Goal: Find specific page/section: Find specific page/section

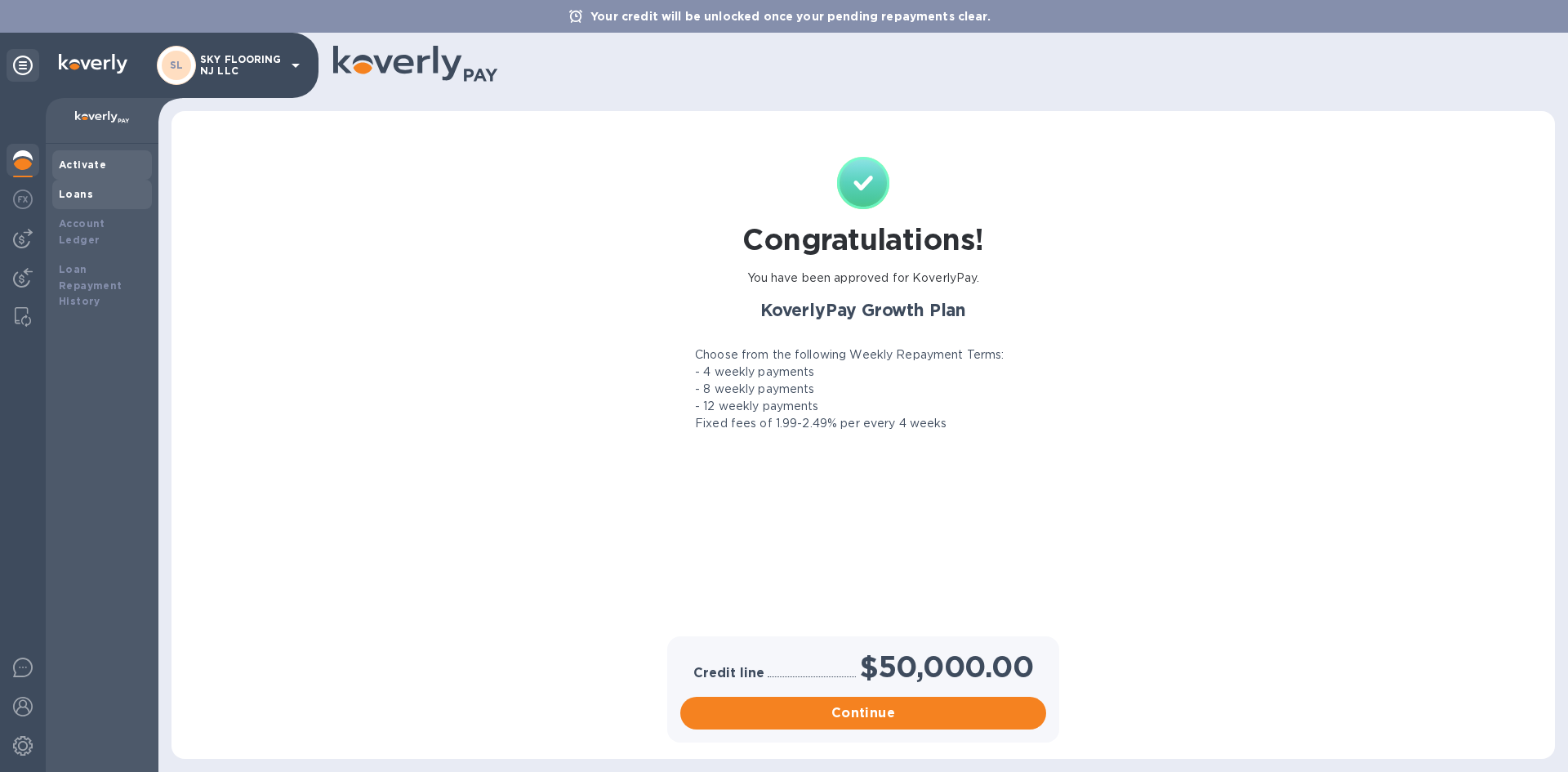
click at [100, 197] on div "Loans" at bounding box center [102, 194] width 87 height 16
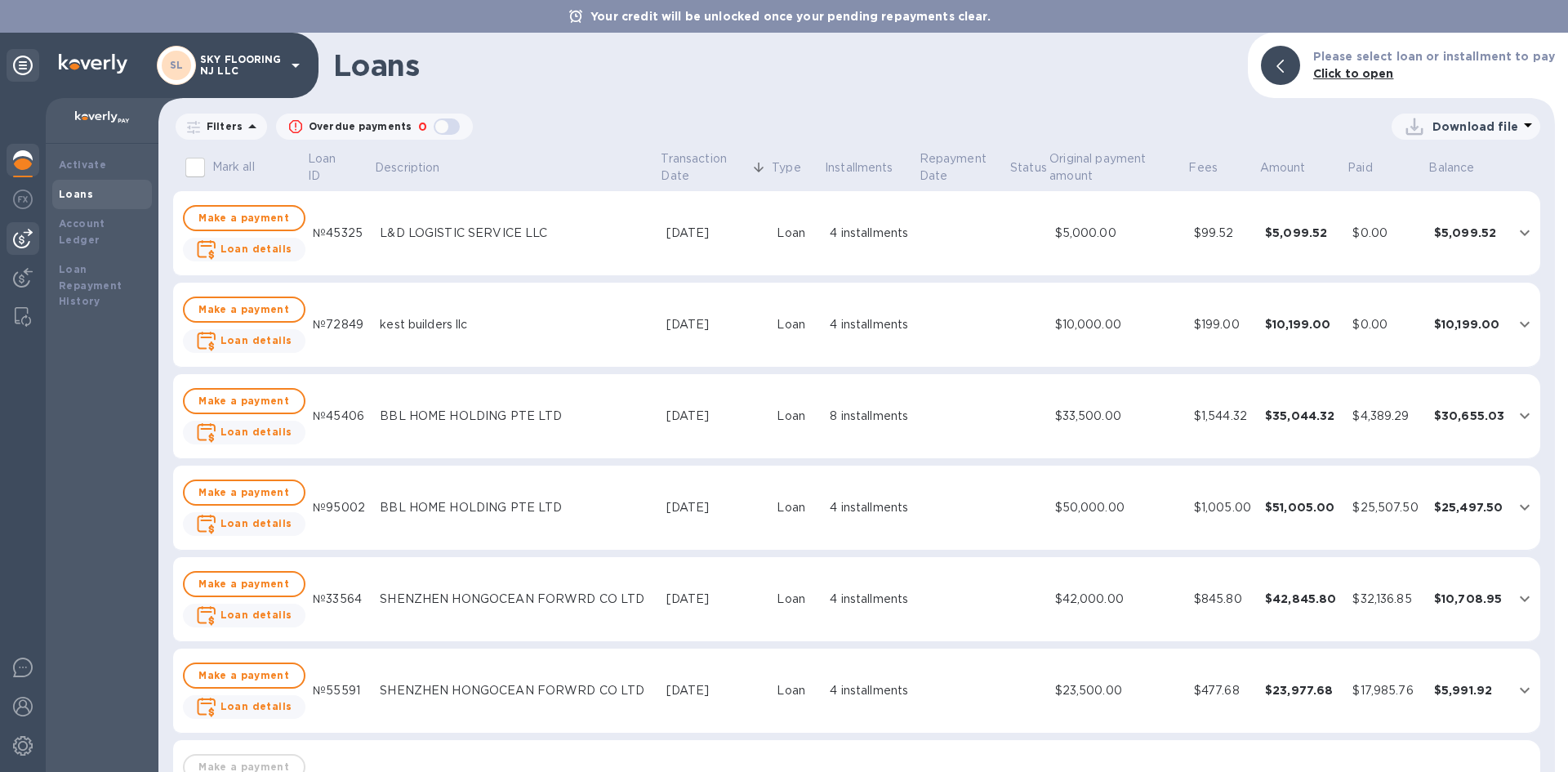
click at [18, 233] on img at bounding box center [23, 238] width 20 height 19
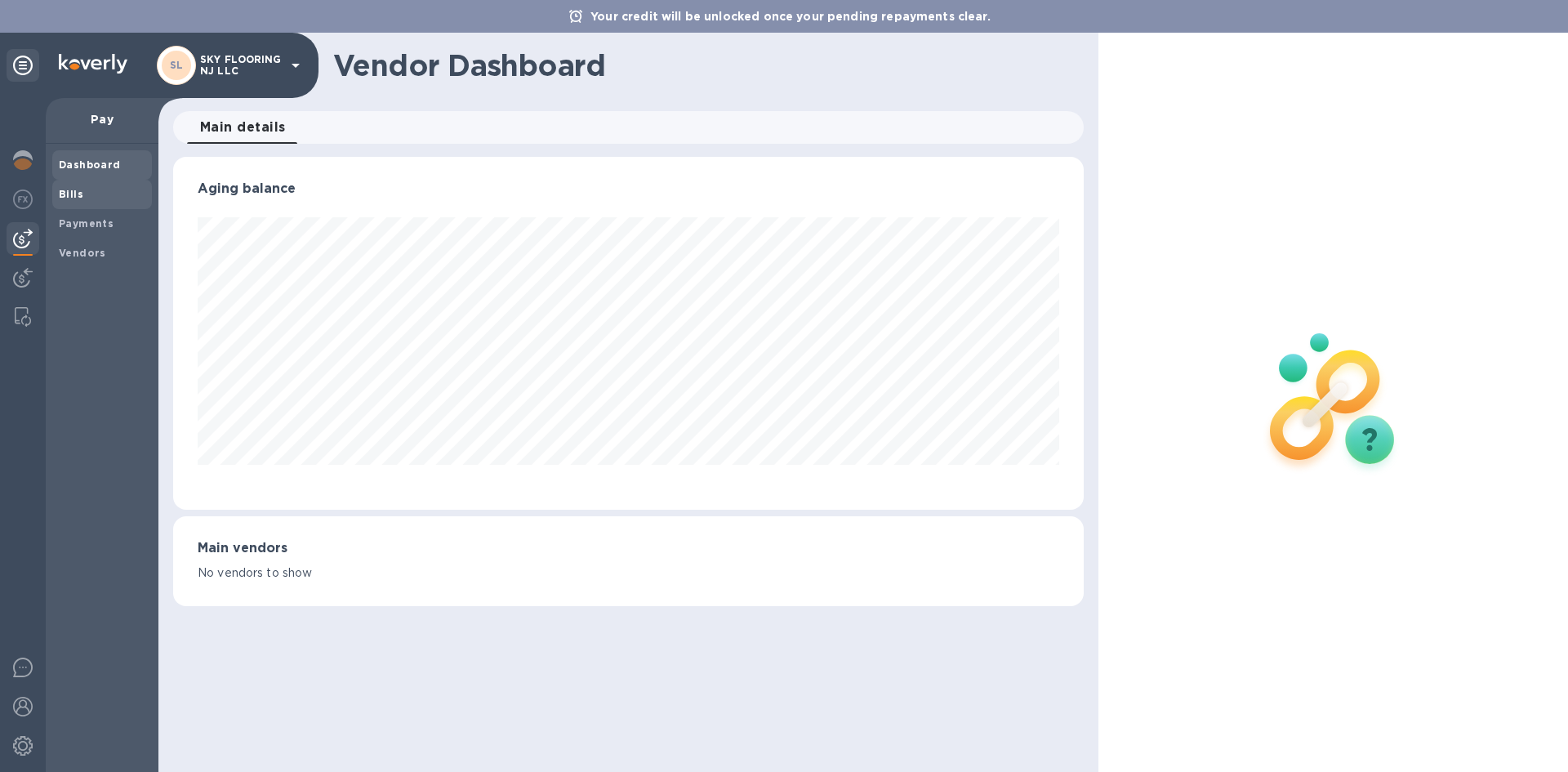
scroll to position [353, 909]
click at [86, 225] on b "Payments" at bounding box center [86, 223] width 55 height 12
